Goal: Feedback & Contribution: Submit feedback/report problem

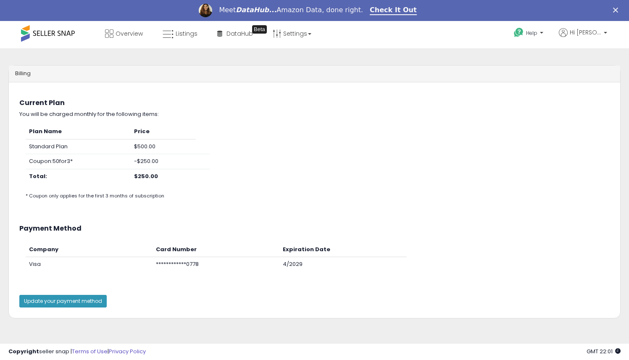
click at [618, 10] on polygon "Close" at bounding box center [615, 10] width 5 height 5
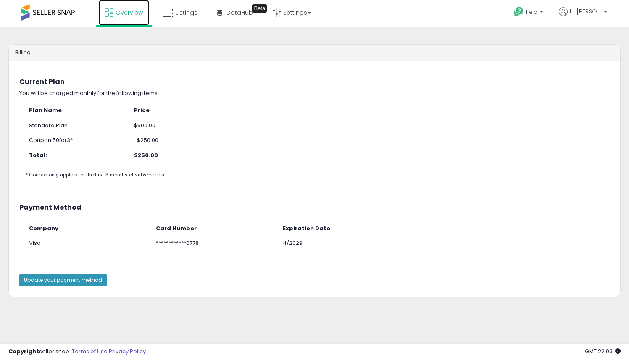
click at [134, 14] on span "Overview" at bounding box center [129, 12] width 27 height 8
click at [608, 12] on li "Hi Carlos Account Profile Logout" at bounding box center [583, 17] width 54 height 21
click at [599, 13] on span "Hi [PERSON_NAME]" at bounding box center [586, 11] width 32 height 8
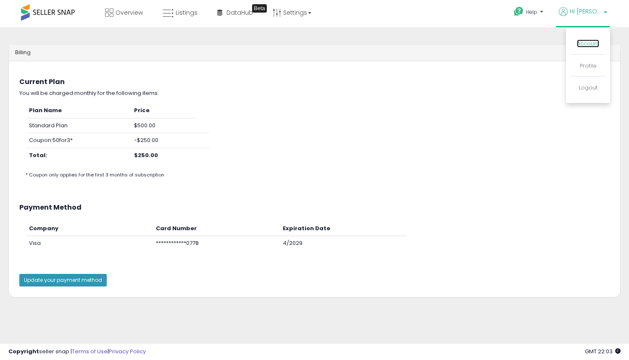
click at [586, 44] on link "Account" at bounding box center [588, 43] width 22 height 8
click at [76, 283] on button "Update your payment method" at bounding box center [62, 280] width 87 height 13
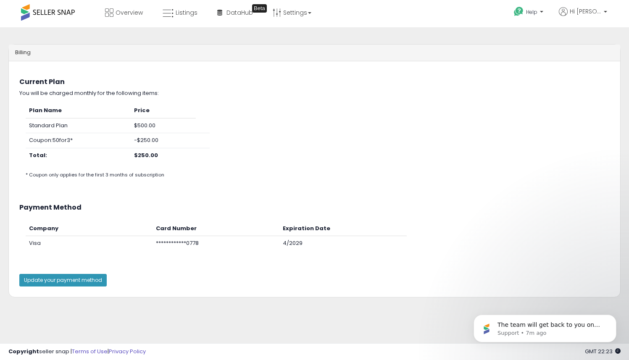
click at [55, 13] on span at bounding box center [48, 12] width 54 height 16
click at [601, 11] on p "Hi [PERSON_NAME]" at bounding box center [583, 12] width 48 height 11
click at [590, 90] on link "Logout" at bounding box center [588, 88] width 18 height 8
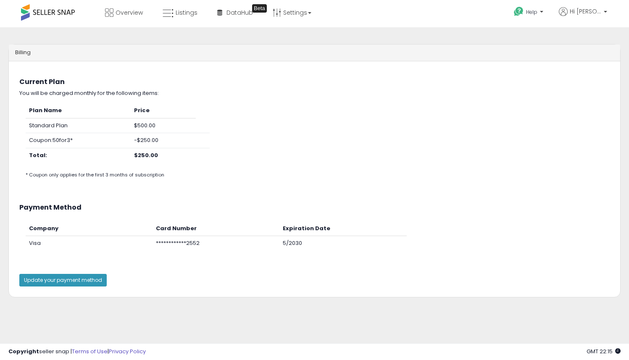
click at [142, 120] on td "$500.00" at bounding box center [163, 125] width 65 height 15
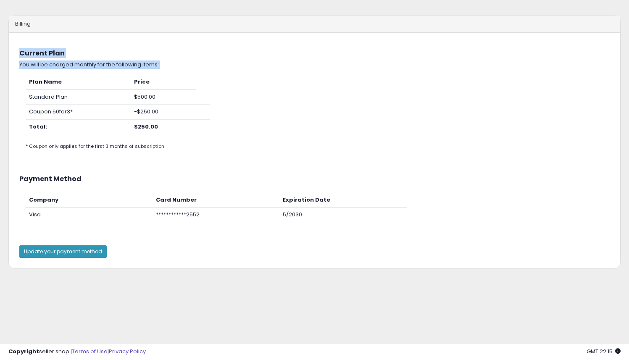
scroll to position [45, 0]
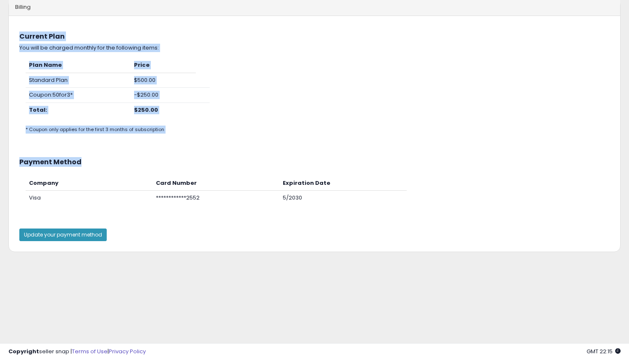
drag, startPoint x: 635, startPoint y: 62, endPoint x: 631, endPoint y: 174, distance: 112.2
click at [628, 175] on html "Unable to login Retrieving listings data.. has not yet accepted the Terms of Us…" at bounding box center [314, 135] width 629 height 360
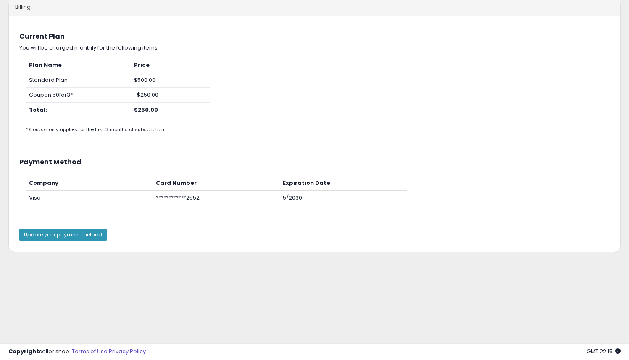
click at [292, 332] on div "Billing Something went wrong when fetching customer data, please contact suppor…" at bounding box center [314, 164] width 620 height 349
click at [90, 235] on button "Update your payment method" at bounding box center [62, 235] width 87 height 13
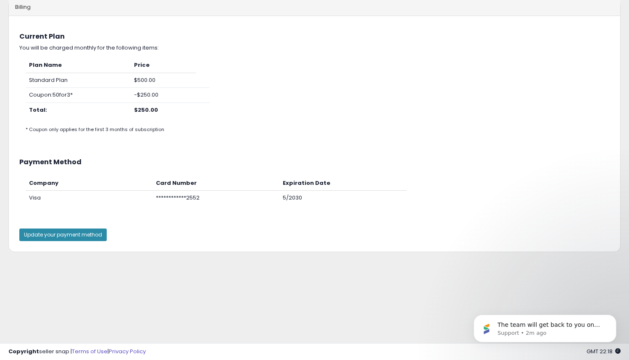
scroll to position [0, 0]
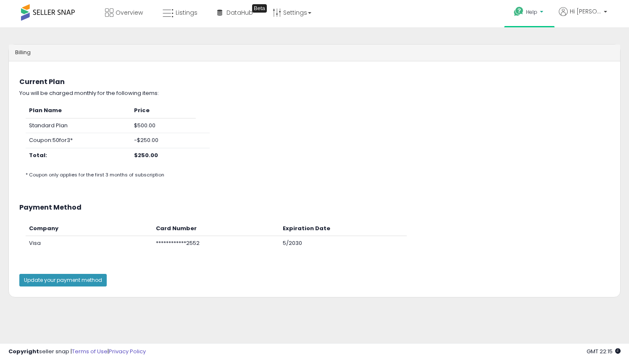
click at [523, 13] on icon at bounding box center [518, 11] width 11 height 11
click at [533, 44] on link "Contact Support" at bounding box center [537, 43] width 45 height 8
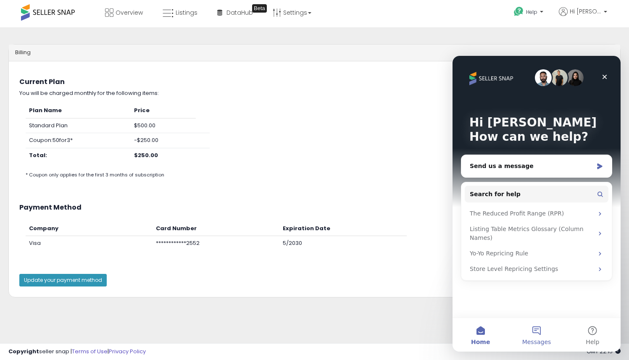
click at [538, 333] on button "Messages" at bounding box center [536, 335] width 56 height 34
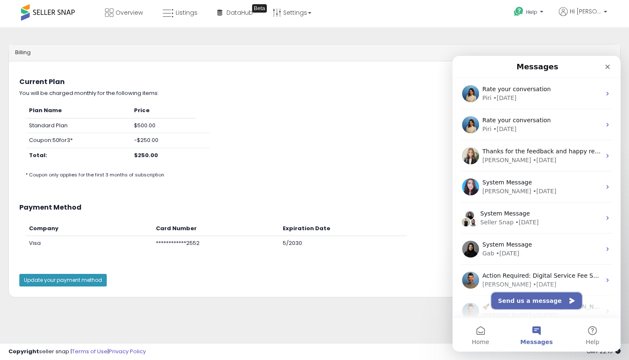
click at [530, 300] on button "Send us a message" at bounding box center [536, 300] width 91 height 17
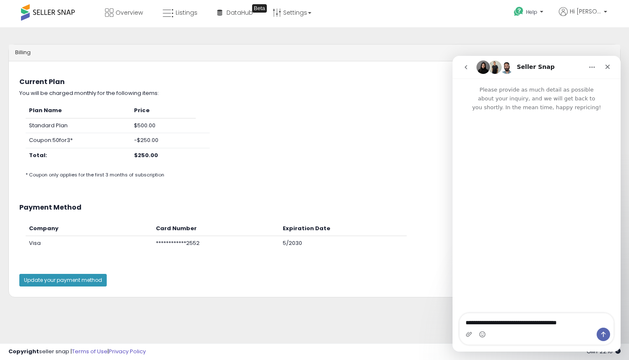
type textarea "**********"
click at [602, 334] on icon "Send a message…" at bounding box center [603, 334] width 7 height 7
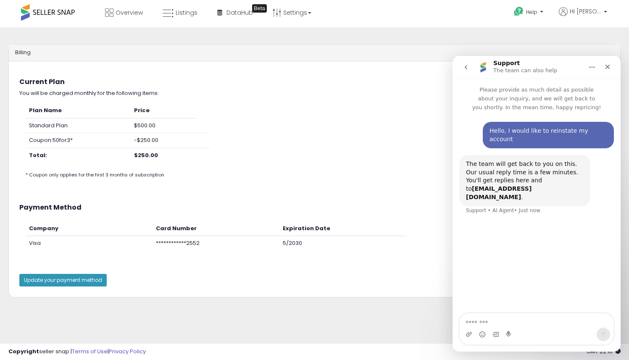
click at [463, 22] on div "Help Contact Support Search Knowledge Hub Request a Feature Hi Carlos" at bounding box center [513, 18] width 208 height 36
click at [545, 9] on p "Help" at bounding box center [529, 12] width 32 height 9
click at [609, 70] on div "Close" at bounding box center [607, 66] width 15 height 15
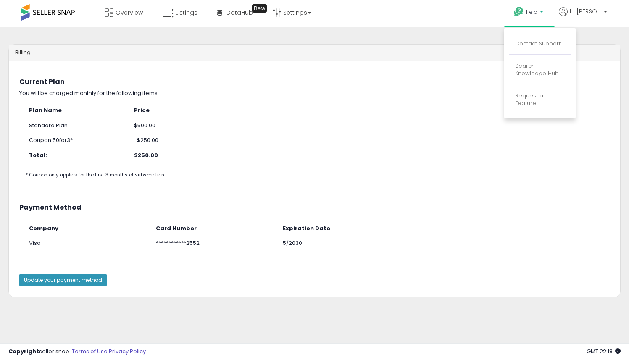
click at [588, 39] on div "Billing Something went wrong when fetching customer data, please contact suppor…" at bounding box center [314, 210] width 620 height 349
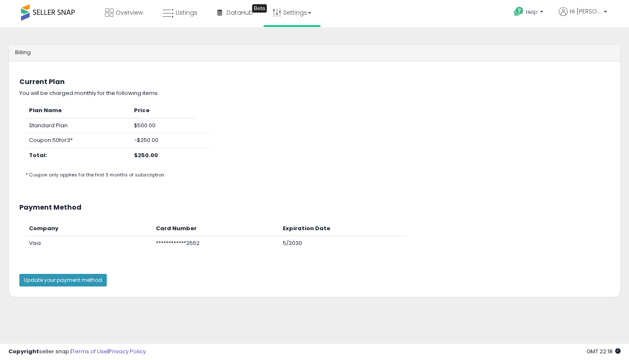
click at [317, 13] on li "Settings Store settings User settings" at bounding box center [291, 13] width 57 height 27
click at [309, 16] on link "Settings" at bounding box center [291, 12] width 51 height 25
click at [308, 16] on link "Settings" at bounding box center [291, 12] width 51 height 25
click at [300, 63] on link "User settings" at bounding box center [292, 65] width 36 height 8
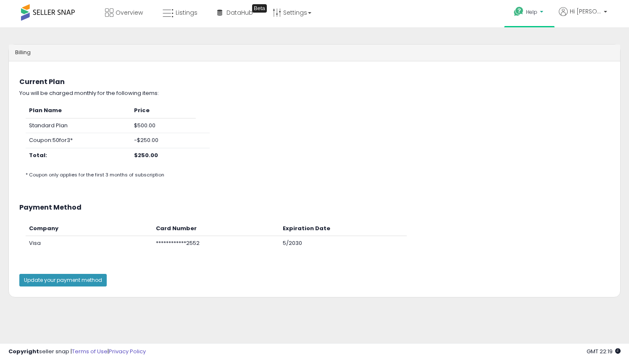
click at [545, 19] on link "Help" at bounding box center [529, 13] width 45 height 26
click at [526, 44] on link "Contact Support" at bounding box center [537, 43] width 45 height 8
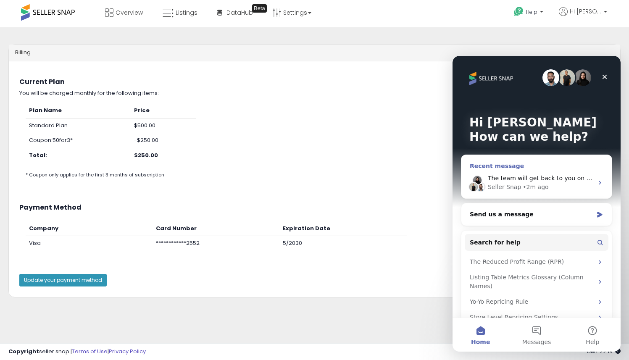
click at [538, 181] on div "The team will get back to you on this. Our usual reply time is a few minutes. Y…" at bounding box center [540, 178] width 105 height 9
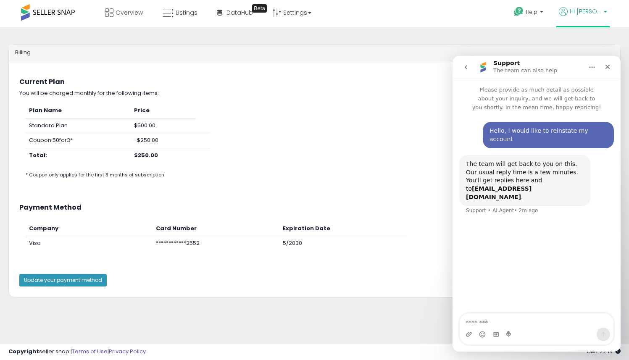
click at [591, 13] on span "Hi [PERSON_NAME]" at bounding box center [586, 11] width 32 height 8
click at [610, 65] on icon "Close" at bounding box center [607, 66] width 7 height 7
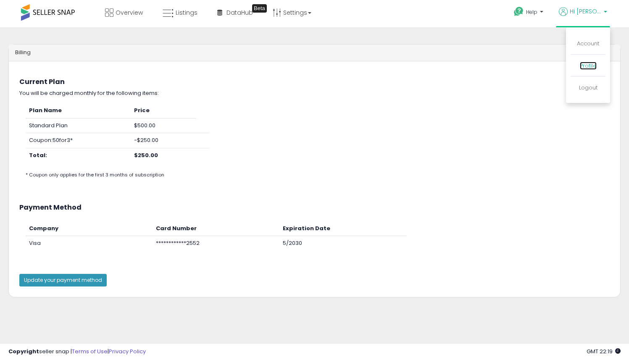
click at [591, 67] on link "Profile" at bounding box center [588, 66] width 17 height 8
click at [537, 14] on span "Help" at bounding box center [531, 11] width 11 height 7
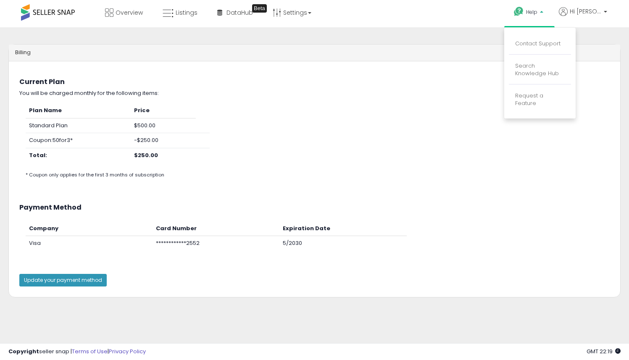
click at [540, 35] on li "Contact Support" at bounding box center [540, 44] width 62 height 21
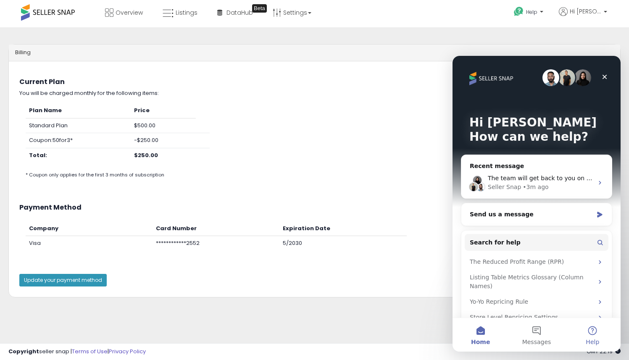
click at [592, 337] on button "Help" at bounding box center [593, 335] width 56 height 34
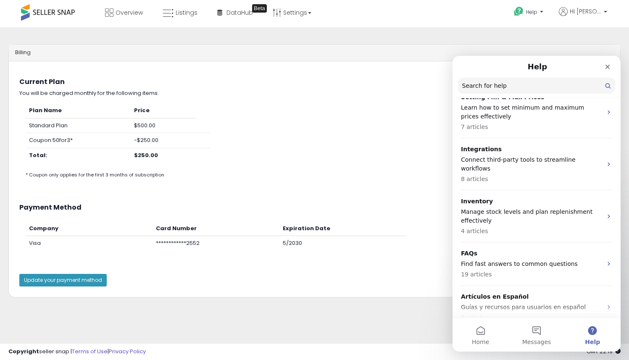
scroll to position [229, 0]
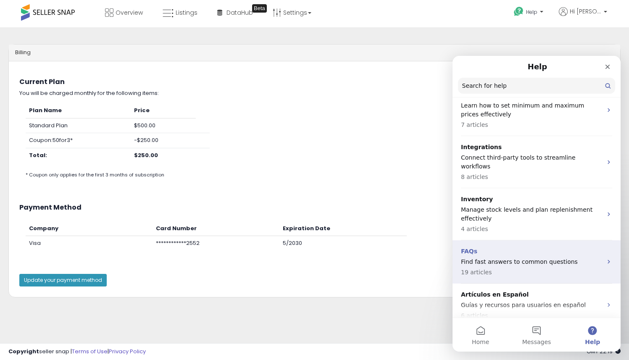
click at [583, 257] on p "Find fast answers to common questions" at bounding box center [531, 261] width 141 height 9
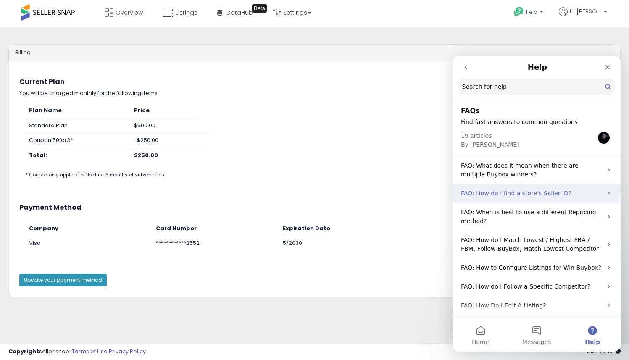
drag, startPoint x: 615, startPoint y: 179, endPoint x: 615, endPoint y: 193, distance: 14.3
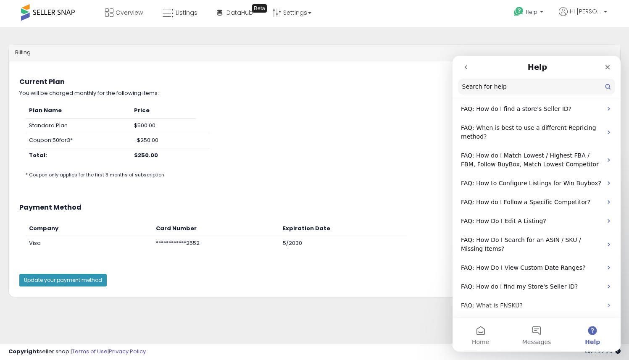
scroll to position [0, 0]
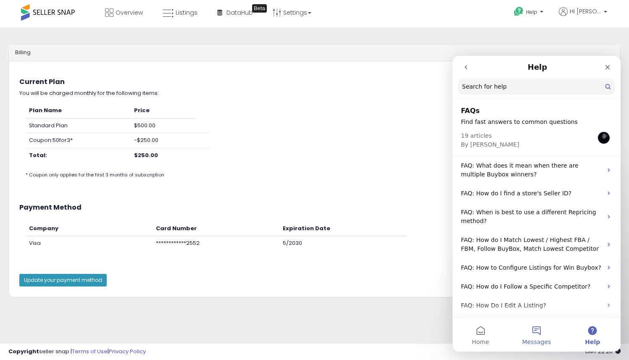
click at [539, 328] on button "Messages" at bounding box center [536, 335] width 56 height 34
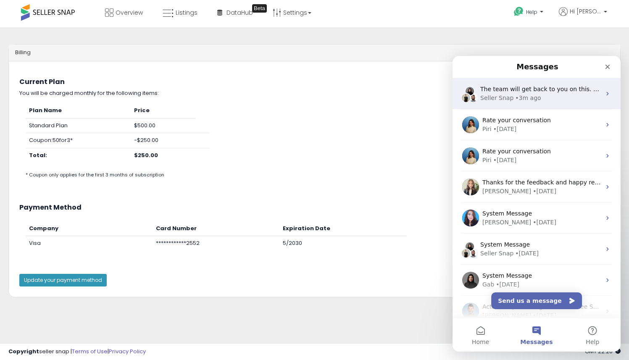
click at [531, 95] on div "• 3m ago" at bounding box center [528, 98] width 26 height 9
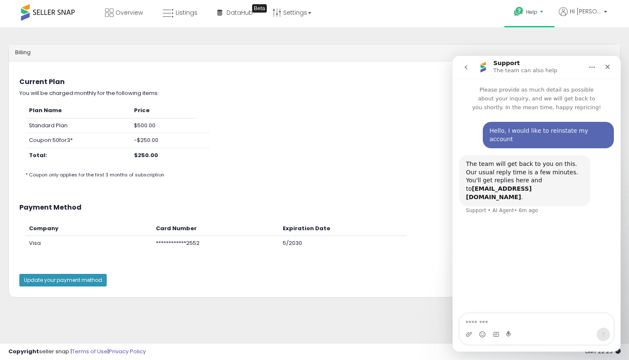
click at [543, 16] on p "Help" at bounding box center [529, 12] width 32 height 9
click at [610, 68] on icon "Close" at bounding box center [607, 66] width 7 height 7
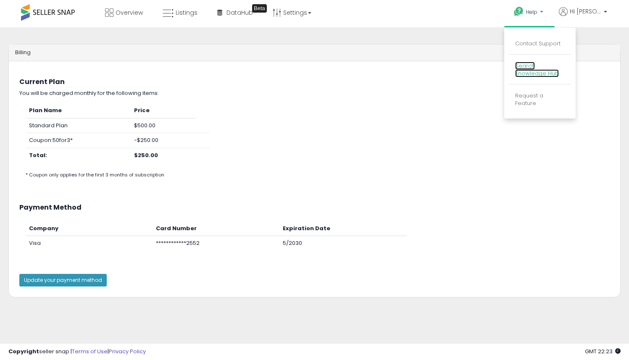
click at [539, 71] on link "Search Knowledge Hub" at bounding box center [537, 70] width 44 height 16
click at [541, 8] on link "Help" at bounding box center [529, 13] width 45 height 26
click at [539, 42] on link "Contact Support" at bounding box center [537, 43] width 45 height 8
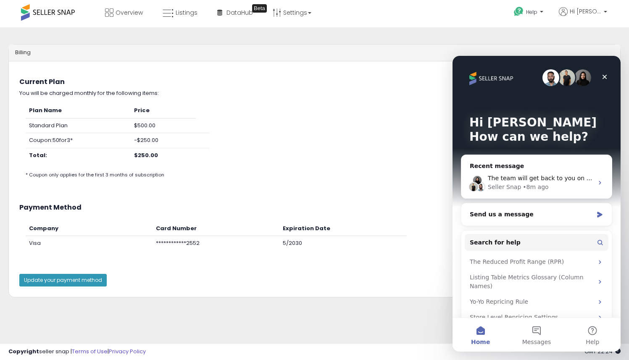
scroll to position [16, 0]
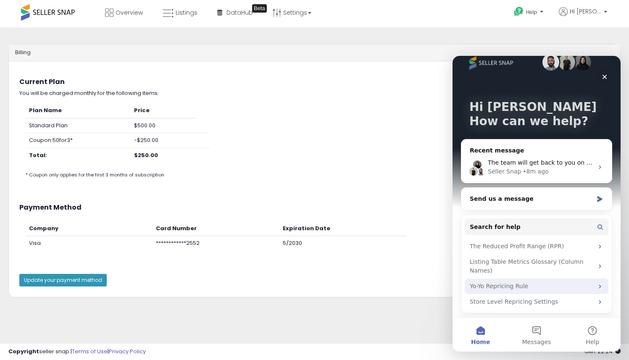
click at [551, 287] on div "Yo-Yo Repricing Rule" at bounding box center [531, 286] width 123 height 9
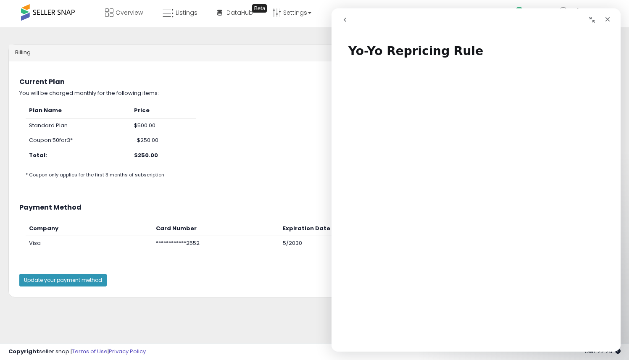
click at [347, 21] on icon "go back" at bounding box center [344, 19] width 7 height 7
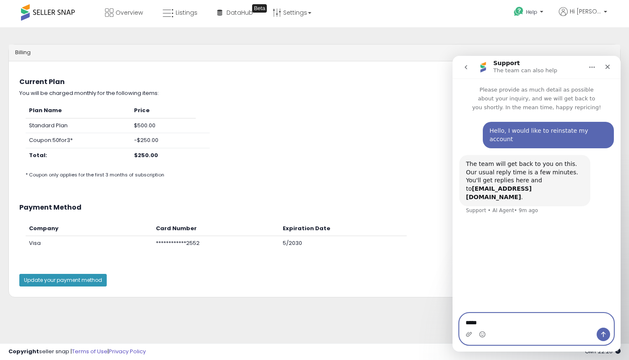
type textarea "******"
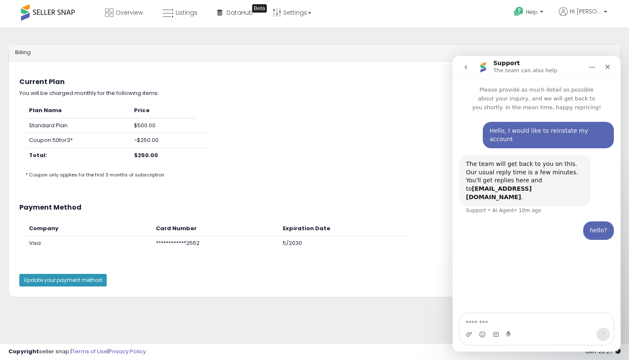
click at [298, 319] on div "Billing Something went wrong when fetching customer data, please contact suppor…" at bounding box center [314, 210] width 620 height 349
click at [83, 278] on button "Update your payment method" at bounding box center [62, 280] width 87 height 13
click at [466, 66] on icon "go back" at bounding box center [466, 67] width 3 height 4
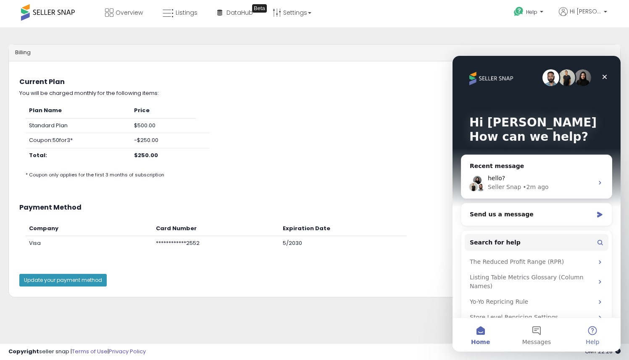
click at [591, 336] on button "Help" at bounding box center [593, 335] width 56 height 34
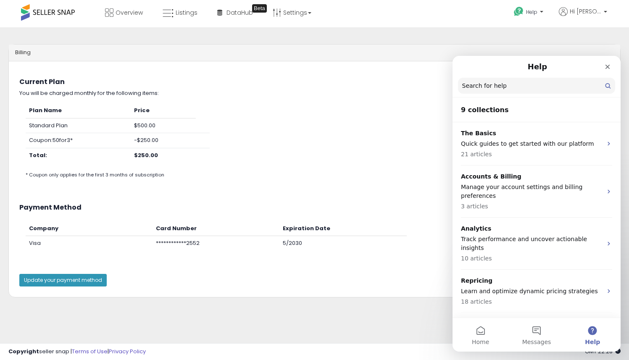
click at [506, 85] on input "Search for help" at bounding box center [536, 86] width 157 height 16
type input "**********"
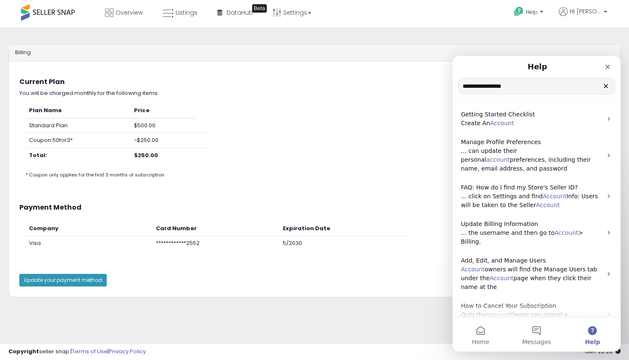
scroll to position [99, 0]
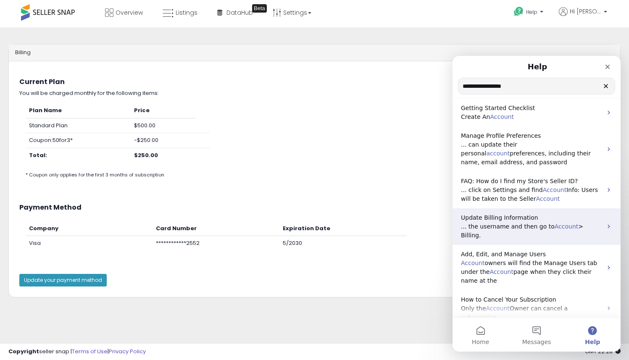
click at [564, 226] on span "Account" at bounding box center [566, 226] width 24 height 7
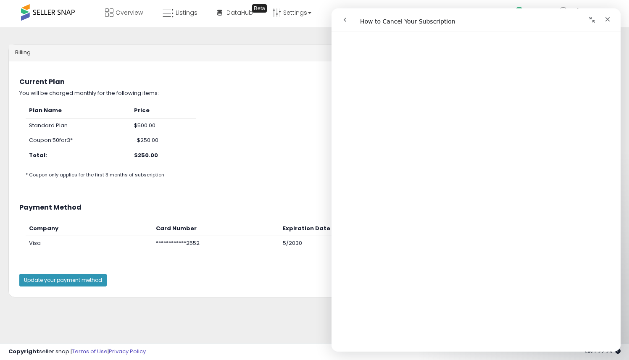
scroll to position [0, 0]
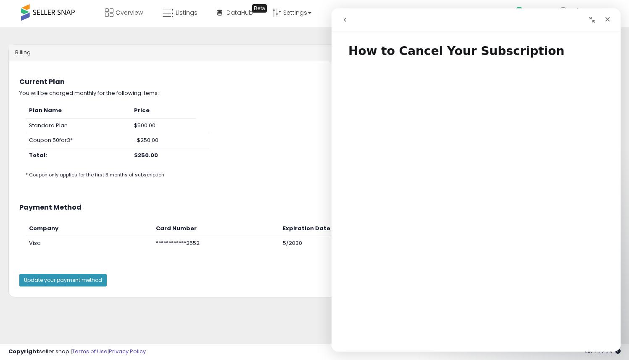
click at [342, 19] on icon "go back" at bounding box center [344, 19] width 7 height 7
click at [343, 20] on icon "go back" at bounding box center [344, 19] width 7 height 7
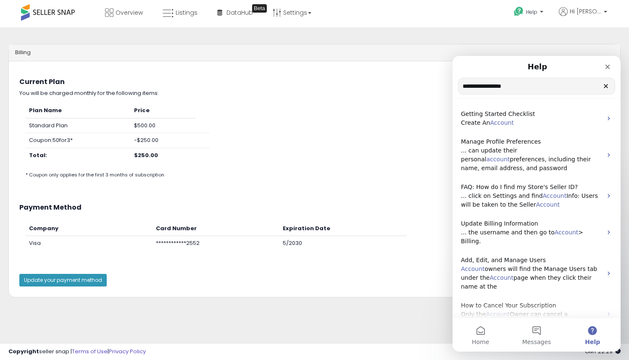
scroll to position [99, 0]
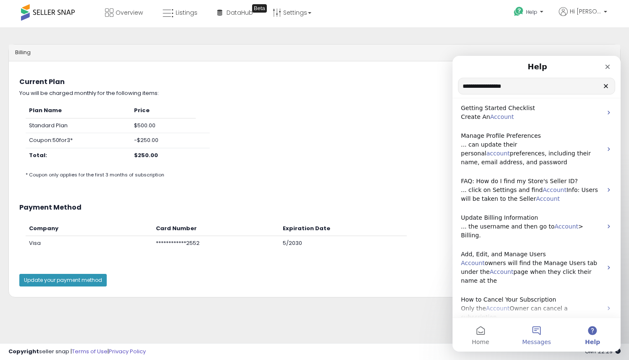
click at [532, 336] on button "Messages" at bounding box center [536, 335] width 56 height 34
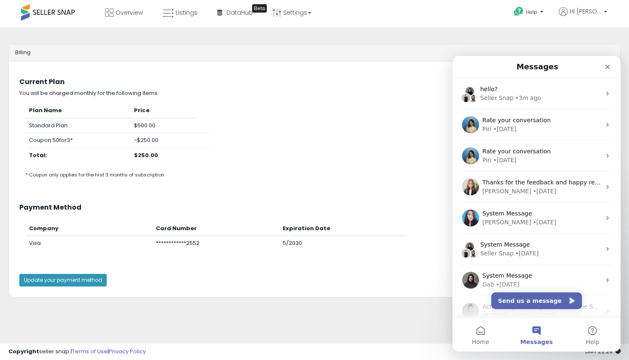
drag, startPoint x: 617, startPoint y: 141, endPoint x: 1073, endPoint y: 123, distance: 456.1
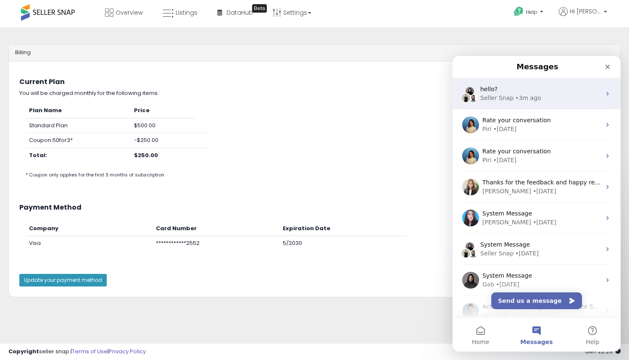
click at [522, 100] on div "• 3m ago" at bounding box center [528, 98] width 26 height 9
